Goal: Obtain resource: Download file/media

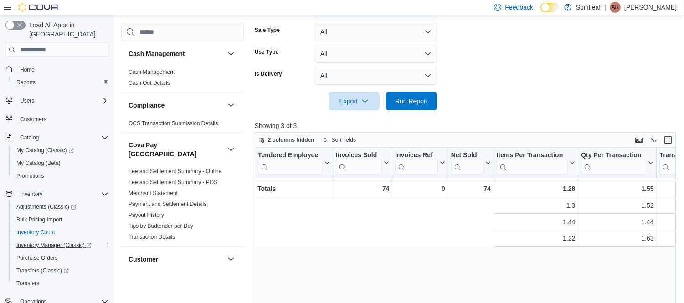
scroll to position [0, 364]
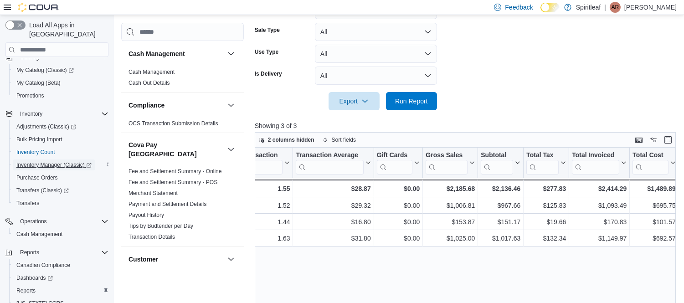
click at [58, 161] on span "Inventory Manager (Classic)" at bounding box center [53, 164] width 75 height 7
click at [421, 96] on span "Run Report" at bounding box center [412, 101] width 40 height 18
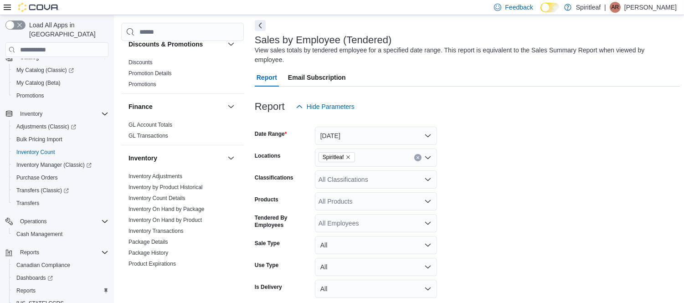
scroll to position [256, 0]
click at [175, 217] on link "Inventory On Hand by Product" at bounding box center [165, 220] width 73 height 6
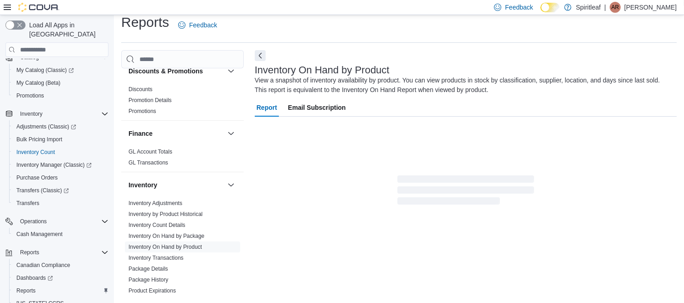
scroll to position [30, 0]
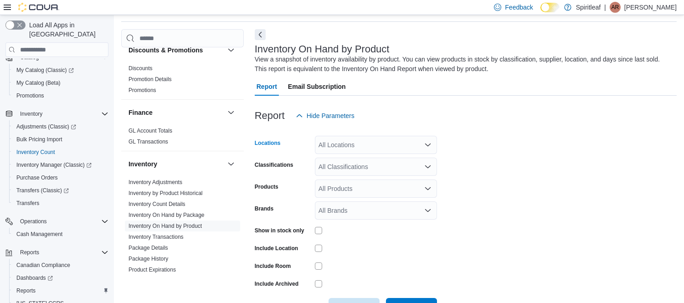
click at [351, 144] on div "All Locations" at bounding box center [376, 145] width 122 height 18
type input "***"
click at [384, 160] on span "573 - Spiritleaf Brickyard Way ([GEOGRAPHIC_DATA])" at bounding box center [426, 160] width 156 height 9
click at [506, 175] on form "Locations 573 - Spiritleaf Brickyard Way (Brampton) Classifications All Classif…" at bounding box center [466, 220] width 422 height 191
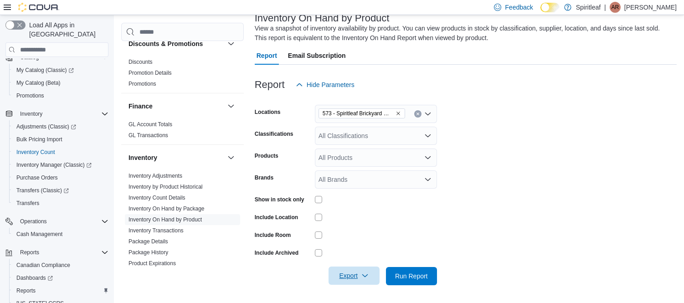
click at [361, 273] on icon "button" at bounding box center [364, 275] width 7 height 7
click at [362, 222] on span "Export to Excel" at bounding box center [355, 221] width 41 height 7
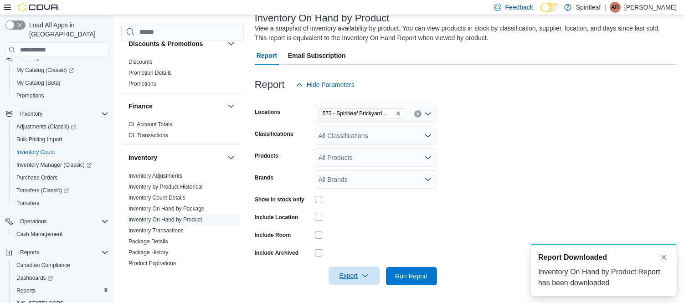
scroll to position [0, 0]
